Goal: Task Accomplishment & Management: Manage account settings

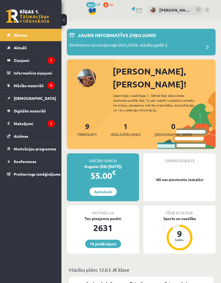
click at [40, 125] on legend "Maksājumi 1" at bounding box center [34, 123] width 41 height 12
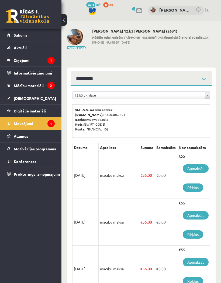
click at [201, 169] on link "Apmaksāt" at bounding box center [195, 168] width 26 height 8
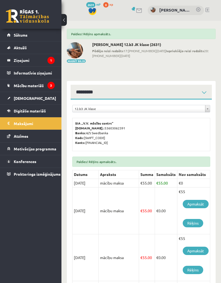
click at [40, 86] on span "Mācību materiāli" at bounding box center [29, 85] width 30 height 5
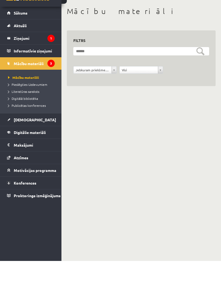
click at [35, 97] on span "Mācību materiāli" at bounding box center [23, 99] width 31 height 4
click at [39, 136] on link "[DEMOGRAPHIC_DATA]" at bounding box center [31, 142] width 48 height 12
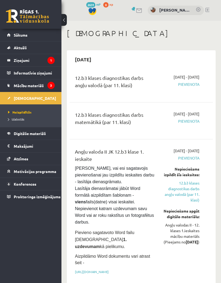
click at [31, 87] on span "Mācību materiāli" at bounding box center [29, 85] width 30 height 5
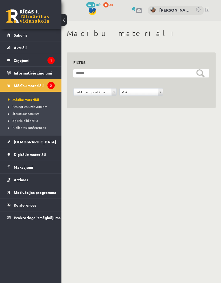
click at [40, 99] on link "Mācību materiāli" at bounding box center [32, 99] width 48 height 5
click at [46, 62] on legend "Ziņojumi 1" at bounding box center [34, 60] width 41 height 12
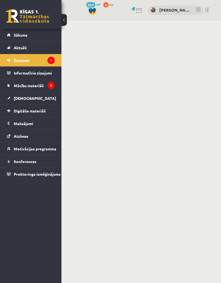
click at [41, 67] on legend "Informatīvie ziņojumi 3" at bounding box center [34, 73] width 41 height 12
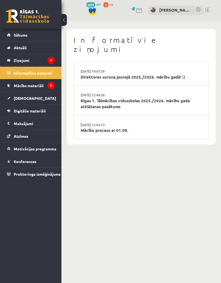
click at [50, 60] on icon "1" at bounding box center [50, 60] width 7 height 7
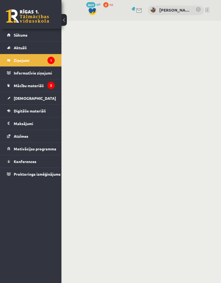
click at [29, 60] on legend "Ziņojumi 1" at bounding box center [34, 60] width 41 height 12
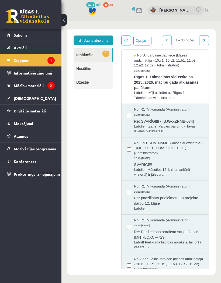
click at [191, 80] on span "Rīgas 1. Tālmācības vidusskolas 2025./2026. mācību gada atklāšanas pasākums" at bounding box center [168, 81] width 69 height 17
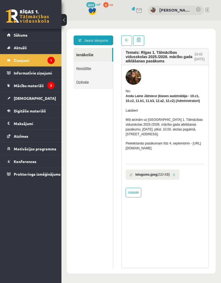
click at [171, 7] on link "[PERSON_NAME]" at bounding box center [174, 10] width 31 height 6
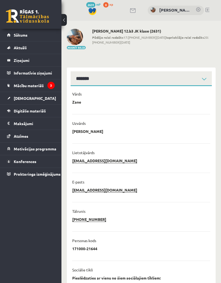
click at [40, 97] on link "[DEMOGRAPHIC_DATA]" at bounding box center [31, 98] width 48 height 12
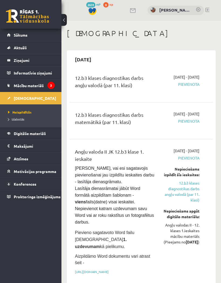
click at [195, 87] on span "Pievienota" at bounding box center [181, 85] width 36 height 6
click at [126, 84] on div "12.b3 klases diagnostikas darbs angļu valodā (par 11. klasi)" at bounding box center [115, 82] width 80 height 17
click at [205, 11] on link at bounding box center [207, 10] width 4 height 4
